Goal: Task Accomplishment & Management: Use online tool/utility

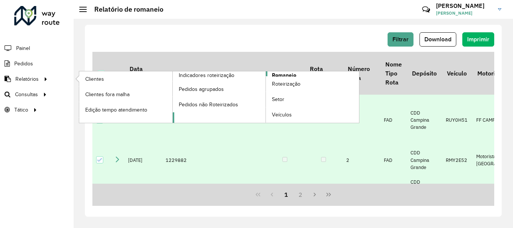
click at [273, 73] on span "Romaneio" at bounding box center [284, 75] width 24 height 8
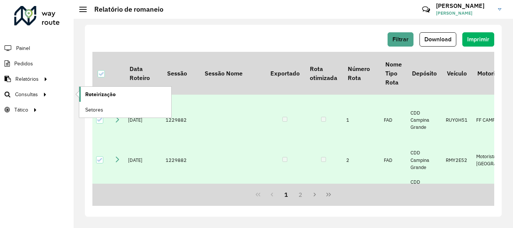
click at [99, 96] on span "Roteirização" at bounding box center [100, 95] width 30 height 8
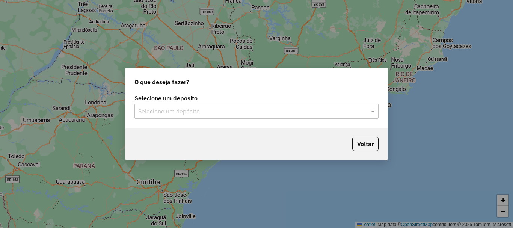
click at [174, 107] on input "text" at bounding box center [249, 111] width 222 height 9
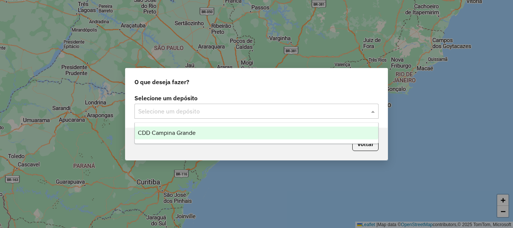
click at [171, 132] on span "CDD Campina Grande" at bounding box center [167, 133] width 58 height 6
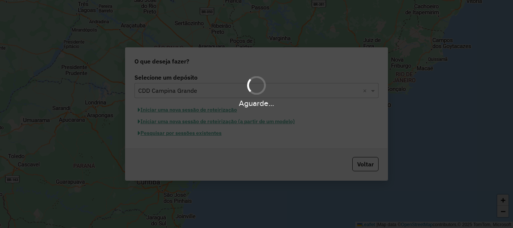
click at [167, 135] on div "Aguarde..." at bounding box center [256, 114] width 513 height 228
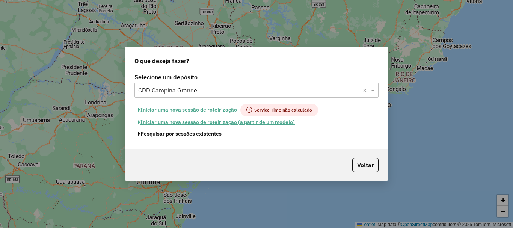
click at [167, 135] on button "Pesquisar por sessões existentes" at bounding box center [180, 134] width 91 height 12
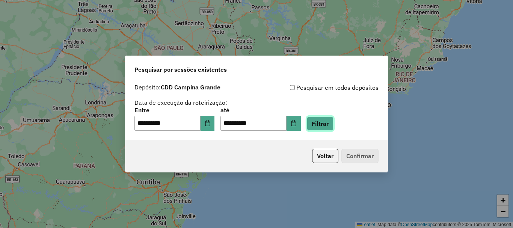
click at [327, 124] on button "Filtrar" at bounding box center [320, 123] width 27 height 14
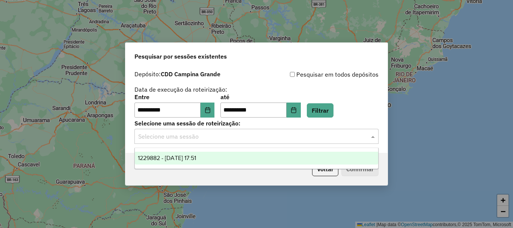
click at [193, 132] on input "text" at bounding box center [249, 136] width 222 height 9
click at [194, 160] on span "1229882 - [DATE] 17:51" at bounding box center [167, 158] width 58 height 6
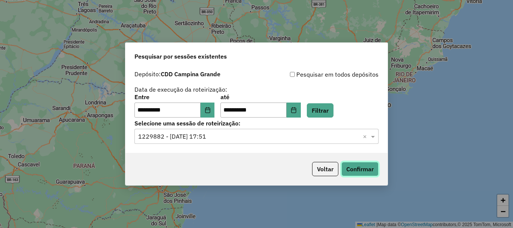
click at [348, 166] on button "Confirmar" at bounding box center [360, 169] width 37 height 14
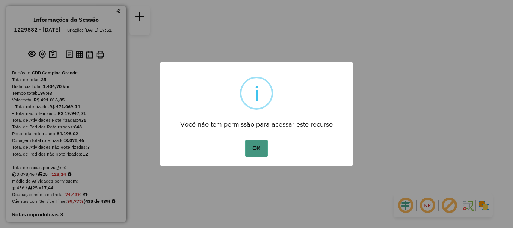
click at [252, 148] on button "OK" at bounding box center [256, 148] width 22 height 17
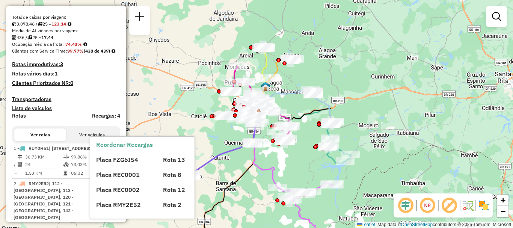
scroll to position [263, 0]
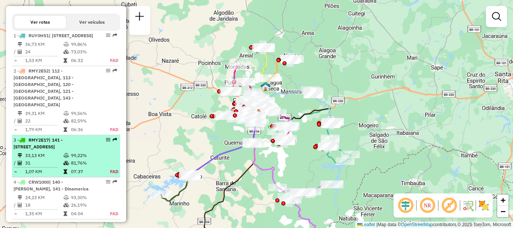
click at [63, 150] on span "| 141 - Dinamerica, 142 - Jardim Paulistano, 143 - Jardim Quarenta" at bounding box center [38, 143] width 49 height 12
select select "**********"
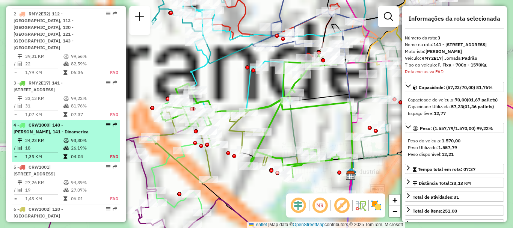
scroll to position [406, 0]
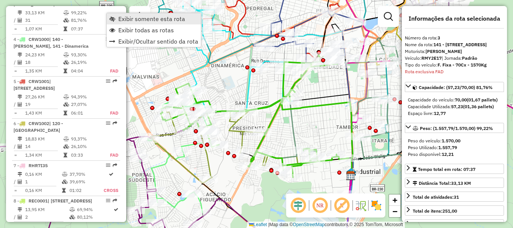
click at [110, 17] on span "Exibir somente esta rota" at bounding box center [112, 19] width 6 height 6
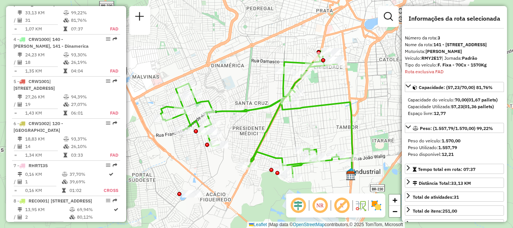
click at [318, 208] on em at bounding box center [320, 206] width 18 height 18
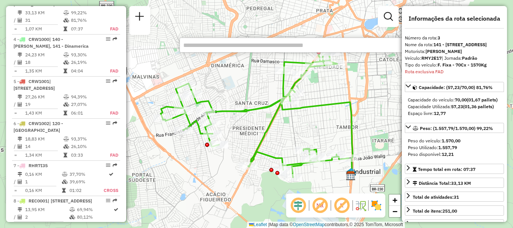
paste input "*****"
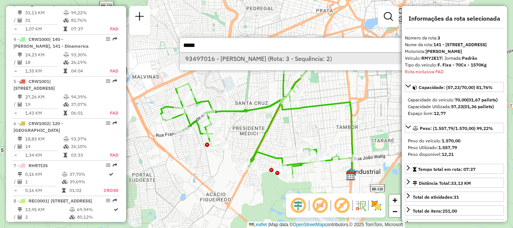
type input "*****"
click at [243, 62] on li "93497016 - ANDRÉ SILVA MORAES (Rota: 3 - Sequência: 2)" at bounding box center [292, 58] width 225 height 11
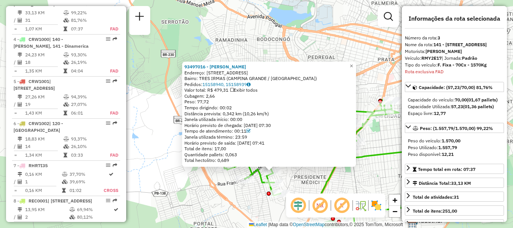
drag, startPoint x: 287, startPoint y: 119, endPoint x: 302, endPoint y: 177, distance: 59.5
click at [302, 177] on div "93497016 - ANDRÉ SILVA MORAES Endereço: R PORTO ALEGRE 330 Bairro: TRES IRMAS (…" at bounding box center [256, 114] width 513 height 228
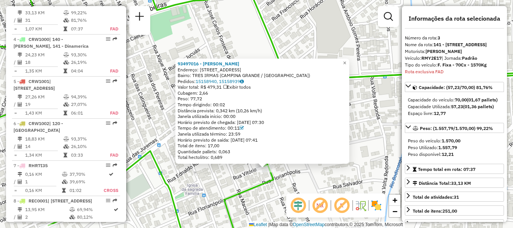
click at [287, 175] on div "93497016 - ANDRÉ SILVA MORAES Endereço: R PORTO ALEGRE 330 Bairro: TRES IRMAS (…" at bounding box center [256, 114] width 513 height 228
